Goal: Task Accomplishment & Management: Complete application form

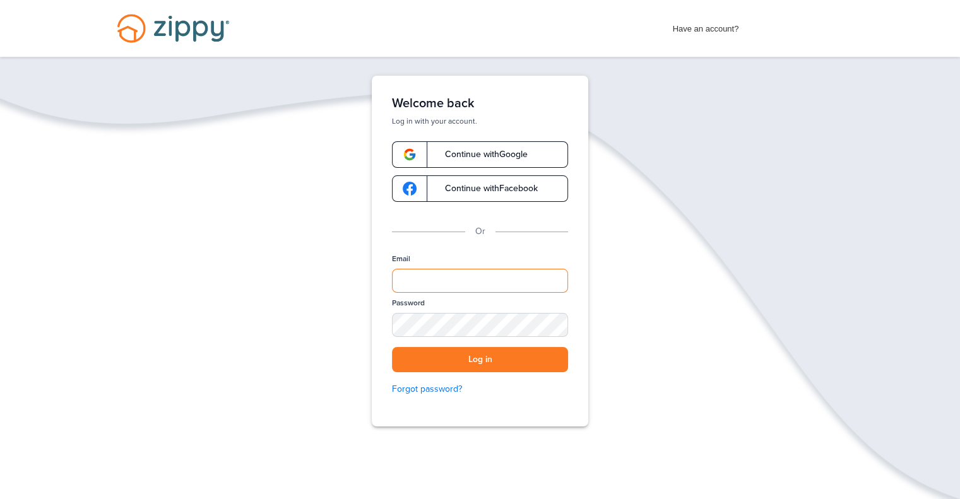
type input "**********"
click at [570, 369] on div at bounding box center [455, 408] width 259 height 144
click at [553, 363] on button "Log in" at bounding box center [480, 360] width 176 height 26
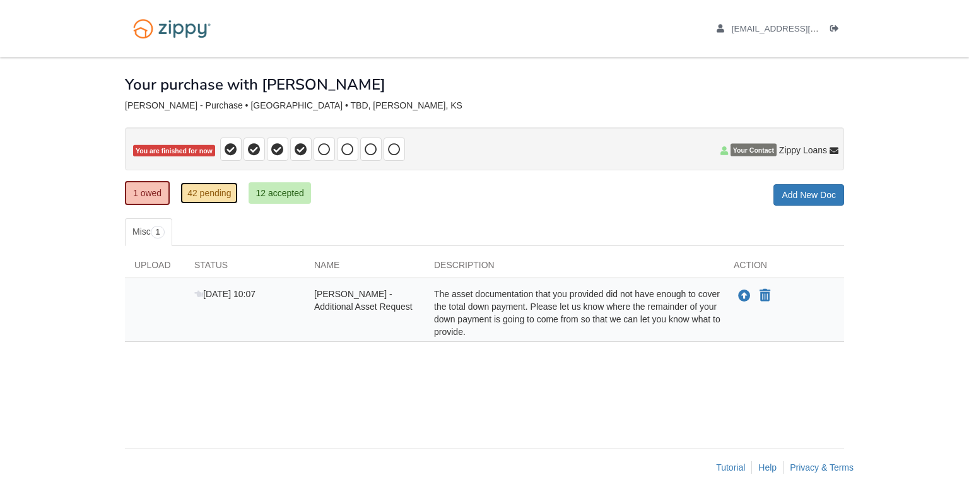
click at [215, 196] on link "42 pending" at bounding box center [208, 192] width 57 height 21
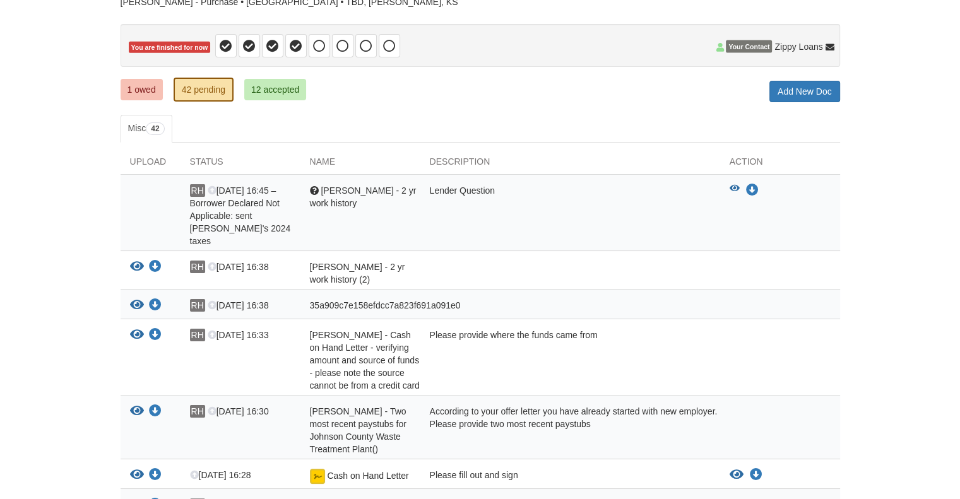
scroll to position [126, 0]
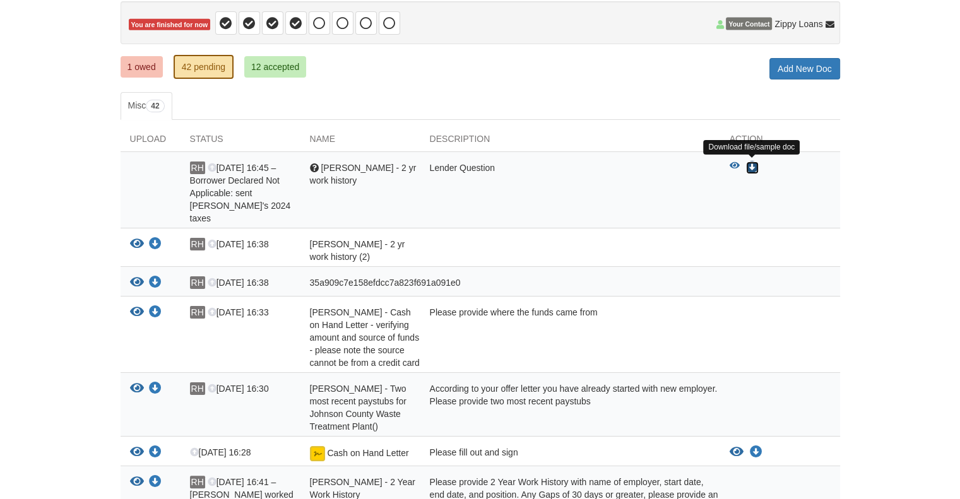
click at [751, 166] on icon "Download Mary Harleman - 2 yr work history" at bounding box center [752, 168] width 13 height 13
drag, startPoint x: 797, startPoint y: 32, endPoint x: 905, endPoint y: 154, distance: 162.7
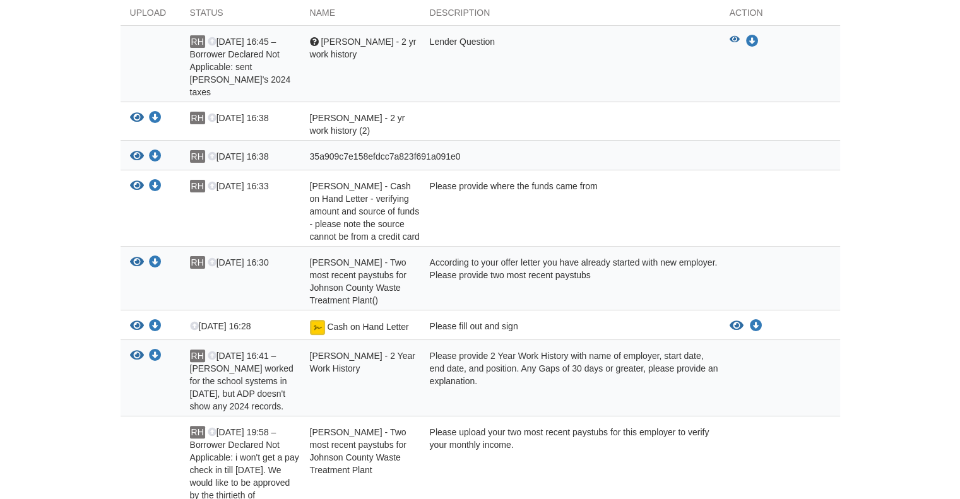
scroll to position [315, 0]
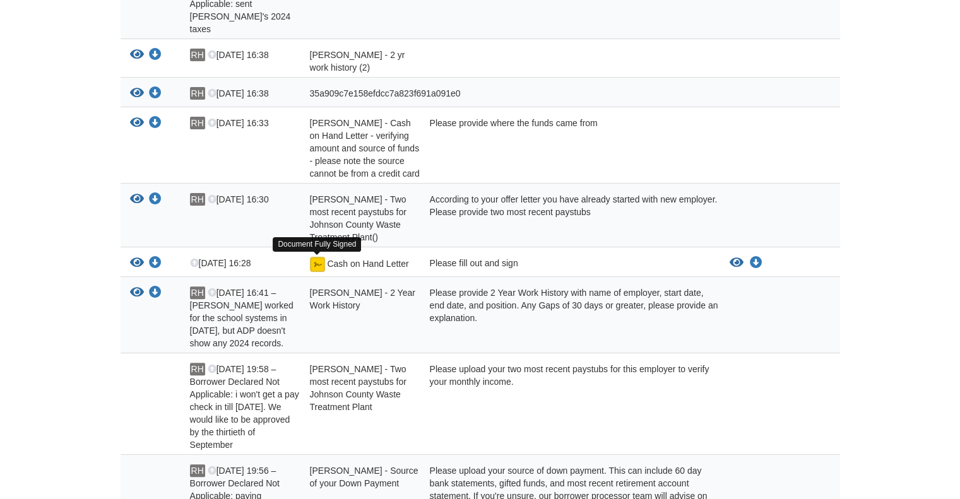
click at [319, 266] on img at bounding box center [317, 264] width 15 height 15
click at [343, 262] on span "Cash on Hand Letter" at bounding box center [367, 264] width 81 height 10
click at [134, 264] on icon "View Cash on Hand Letter" at bounding box center [137, 263] width 14 height 13
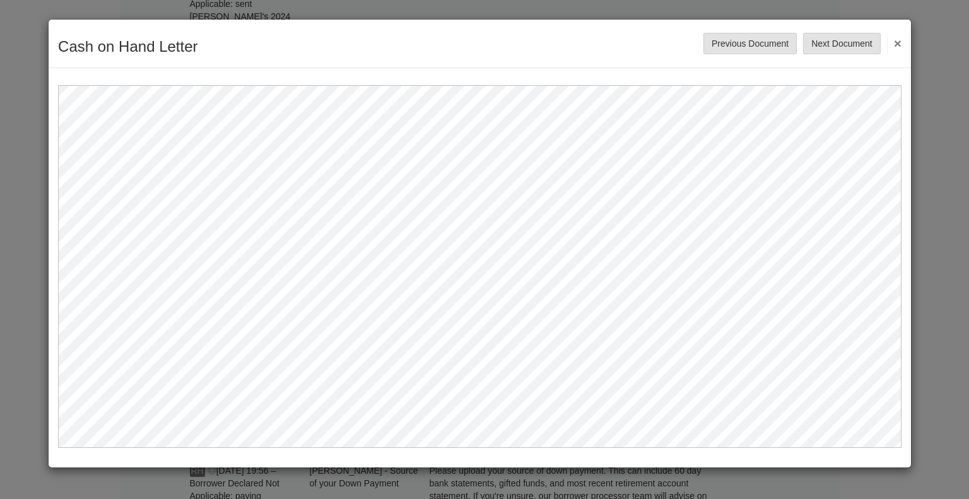
click at [898, 43] on button "×" at bounding box center [894, 43] width 15 height 23
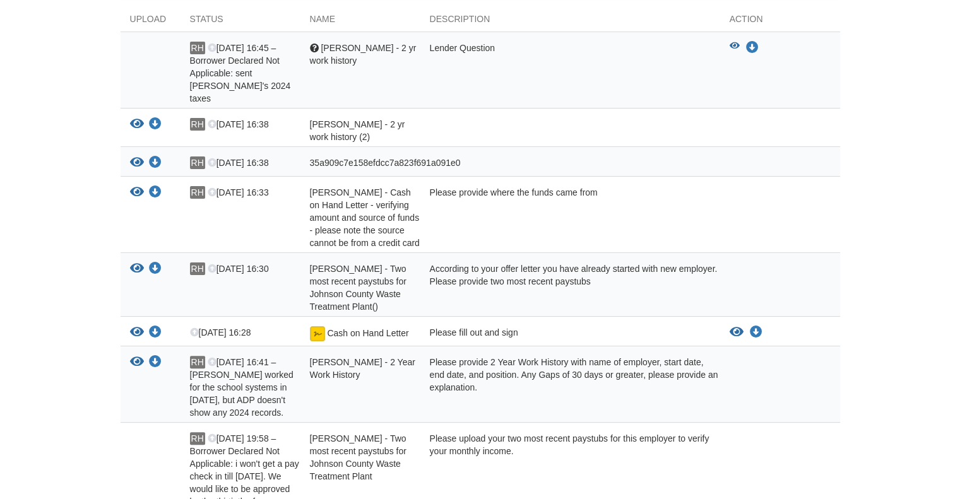
scroll to position [0, 0]
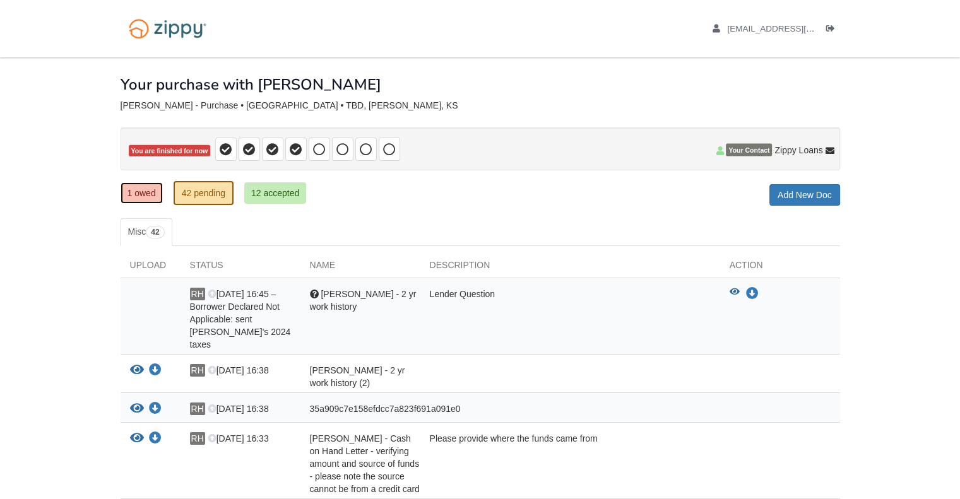
click at [143, 192] on link "1 owed" at bounding box center [142, 192] width 42 height 21
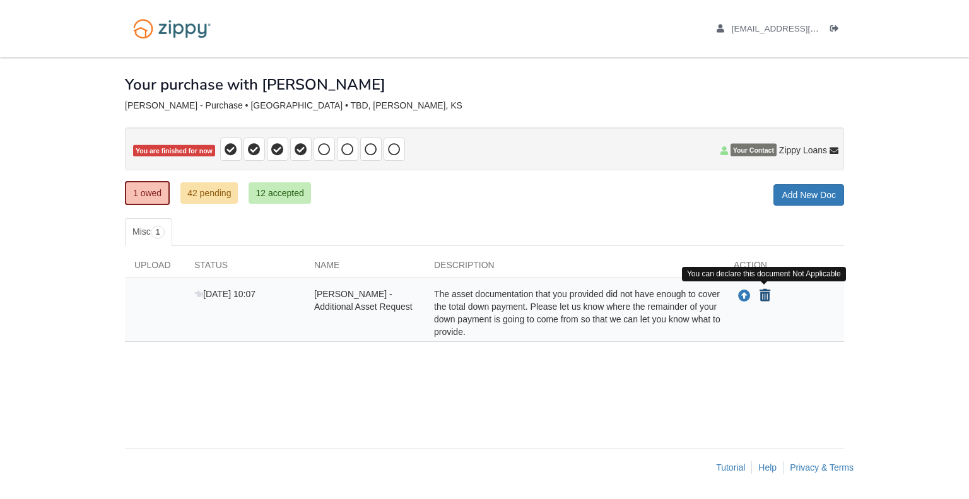
click at [765, 293] on icon "Declare RAYMOND HARLEMAN - Additional Asset Request not applicable" at bounding box center [765, 296] width 11 height 13
type input "**********"
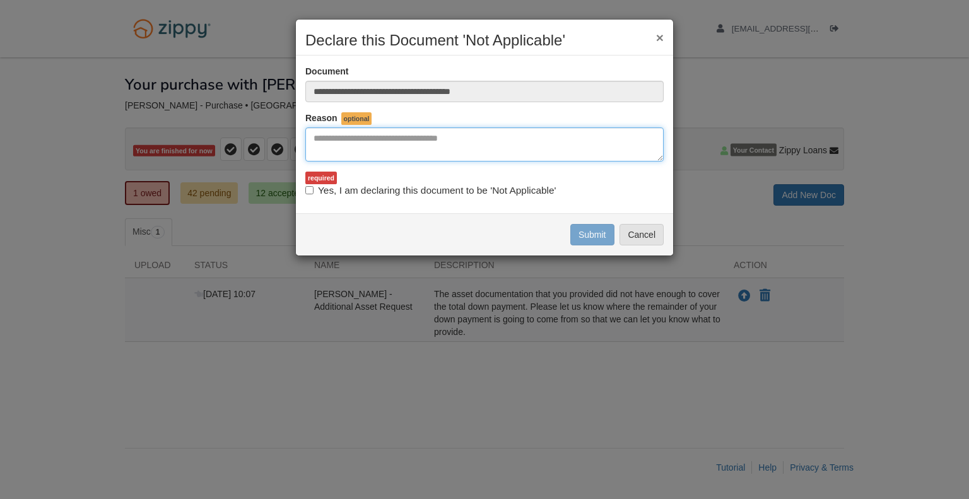
click at [343, 141] on textarea "Reasons Why" at bounding box center [484, 144] width 358 height 34
type textarea "**********"
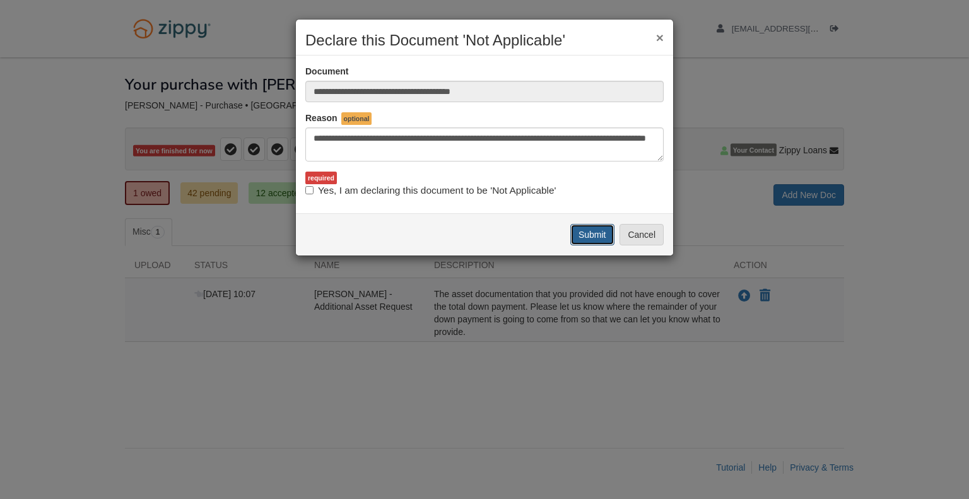
click at [580, 232] on button "Submit" at bounding box center [592, 234] width 44 height 21
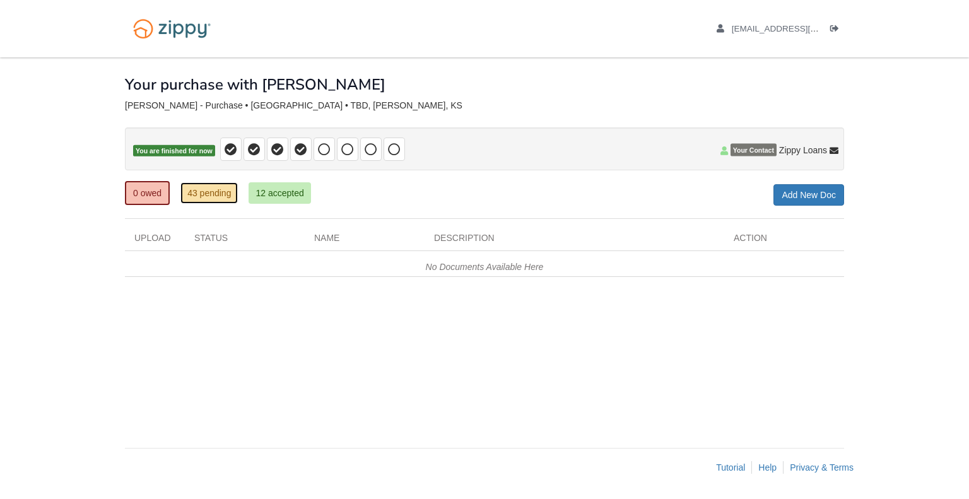
click at [210, 187] on link "43 pending" at bounding box center [208, 192] width 57 height 21
